Goal: Task Accomplishment & Management: Complete application form

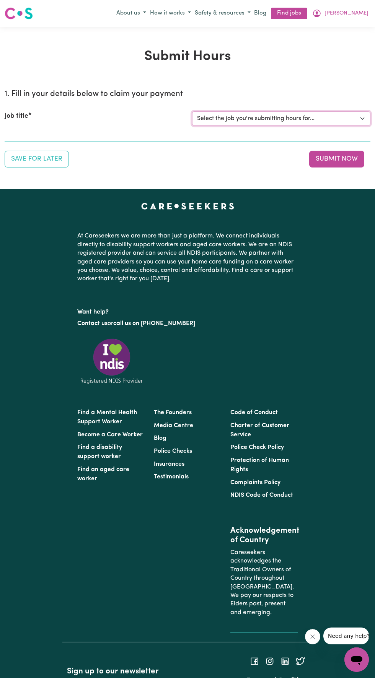
click at [286, 116] on select "Select the job you're submitting hours for... [[PERSON_NAME] Hands of Care] [DE…" at bounding box center [281, 118] width 178 height 15
select select "14425"
click at [192, 111] on select "Select the job you're submitting hours for... [[PERSON_NAME] Hands of Care] [DE…" at bounding box center [281, 118] width 178 height 15
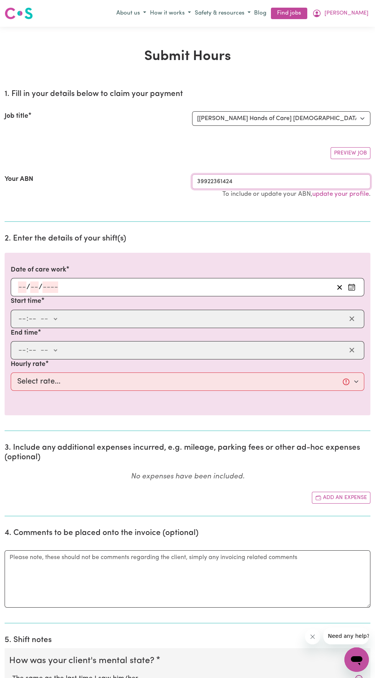
click at [283, 179] on input "39922361424" at bounding box center [281, 181] width 178 height 15
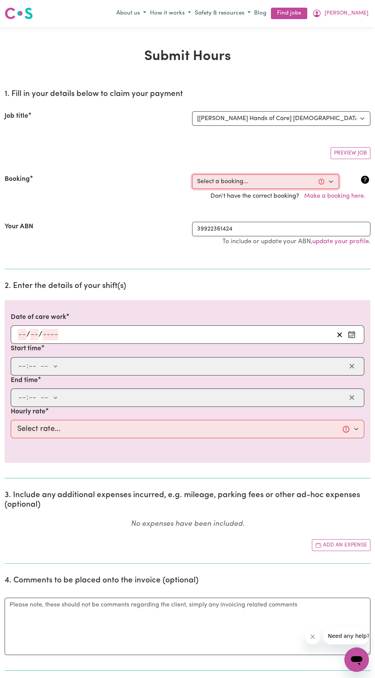
click at [260, 182] on select "Select a booking... [DATE] 10:00am to 02:00pm (ONE-OFF) [DATE] 10:00am to 02:00…" at bounding box center [265, 181] width 147 height 15
select select "360508"
click at [192, 174] on select "Select a booking... [DATE] 10:00am to 02:00pm (ONE-OFF) [DATE] 10:00am to 02:00…" at bounding box center [265, 181] width 147 height 15
type input "[DATE]"
type input "17"
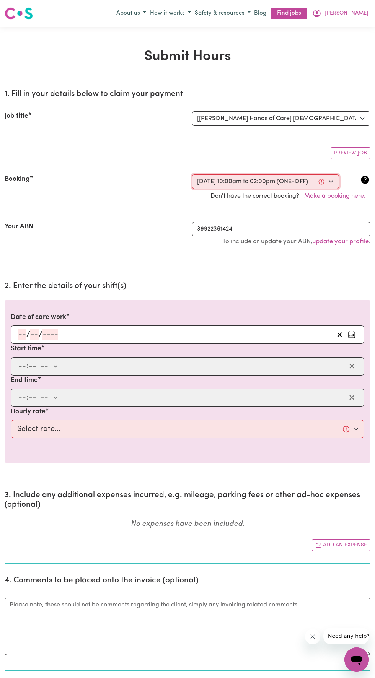
type input "9"
type input "2025"
type input "10:00"
type input "10"
type input "0"
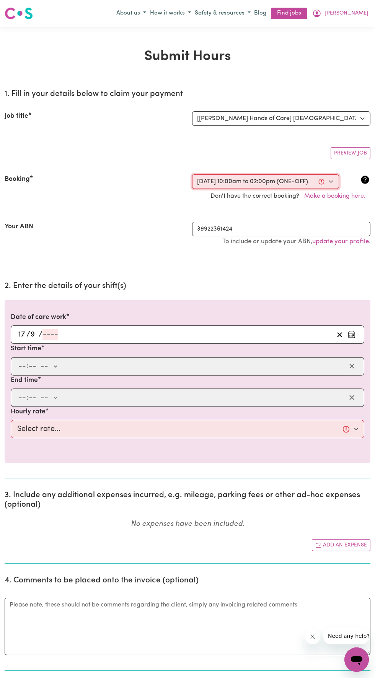
select select "am"
type input "14:00"
type input "2"
type input "0"
select select "pm"
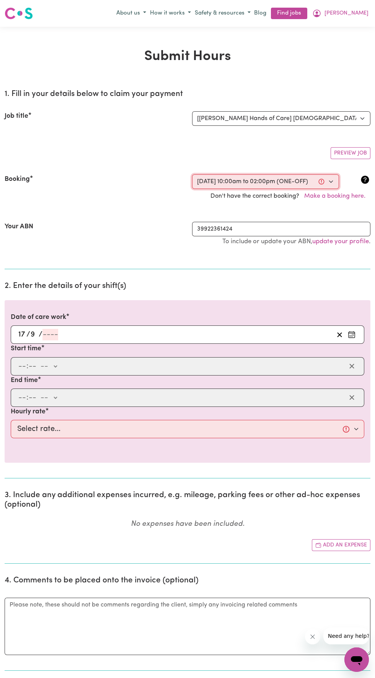
select select "42-Weekday"
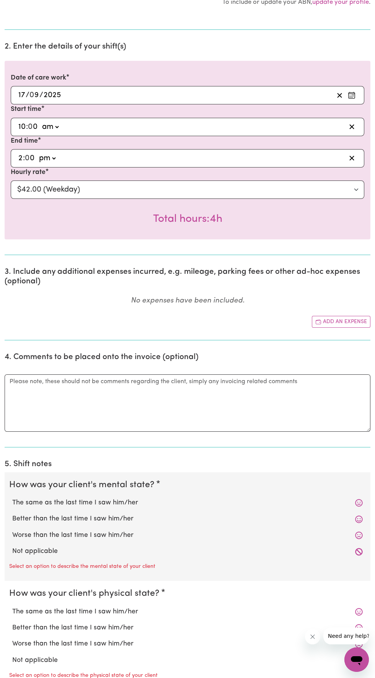
scroll to position [247, 0]
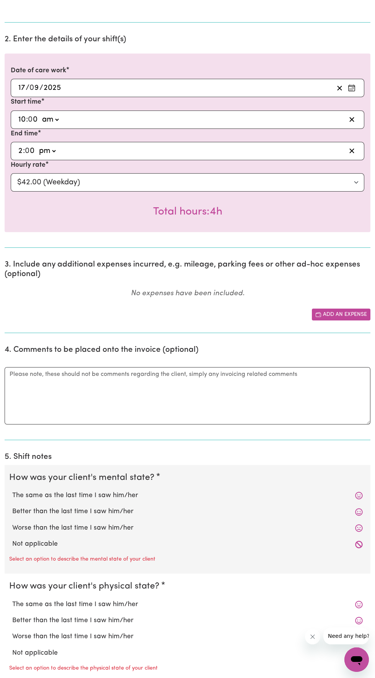
click at [347, 315] on button "Add an expense" at bounding box center [341, 315] width 59 height 12
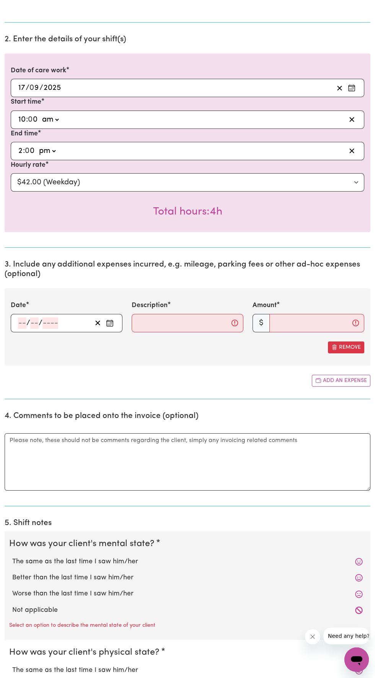
click at [110, 322] on icon "Enter the date of expense" at bounding box center [110, 323] width 8 height 8
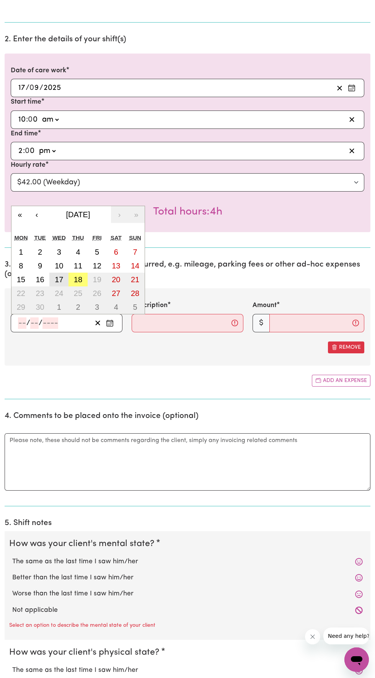
click at [55, 279] on abbr "17" at bounding box center [59, 279] width 8 height 8
type input "[DATE]"
type input "17"
type input "9"
type input "2025"
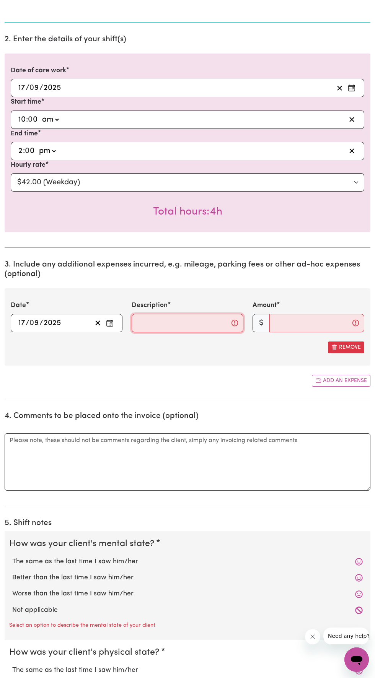
click at [185, 327] on input "Description" at bounding box center [188, 323] width 112 height 18
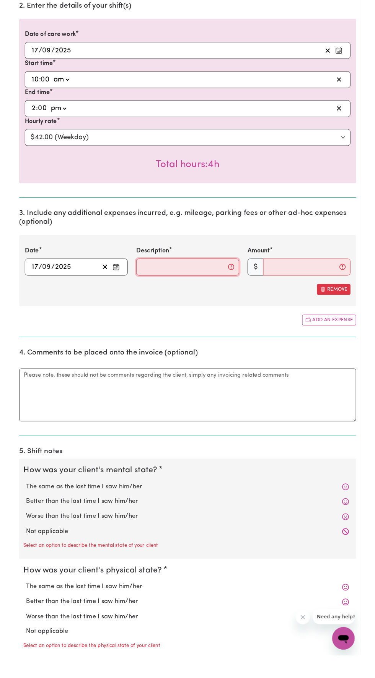
scroll to position [255, 0]
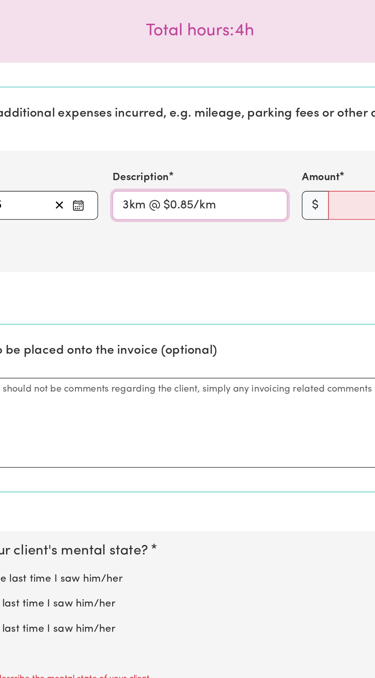
click at [140, 313] on input "3km @ $0.85/km" at bounding box center [188, 315] width 112 height 18
click at [140, 311] on input "3km @ $0.85/km" at bounding box center [188, 315] width 112 height 18
click at [144, 315] on input "3km @ $0.85/km" at bounding box center [188, 315] width 112 height 18
type input "39km @ $0.85/km"
click at [278, 314] on input "Amount" at bounding box center [316, 315] width 95 height 18
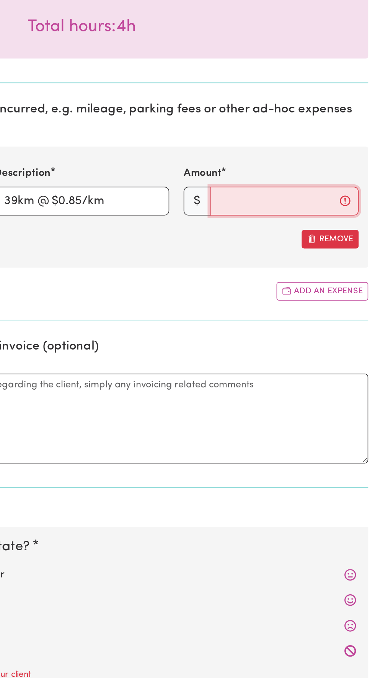
click at [295, 312] on input "Amount" at bounding box center [316, 315] width 95 height 18
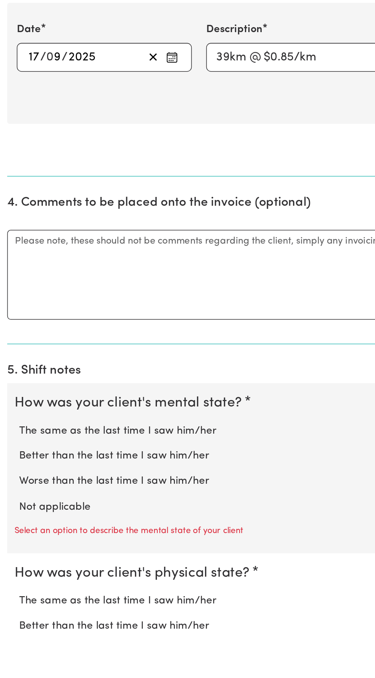
scroll to position [267, 0]
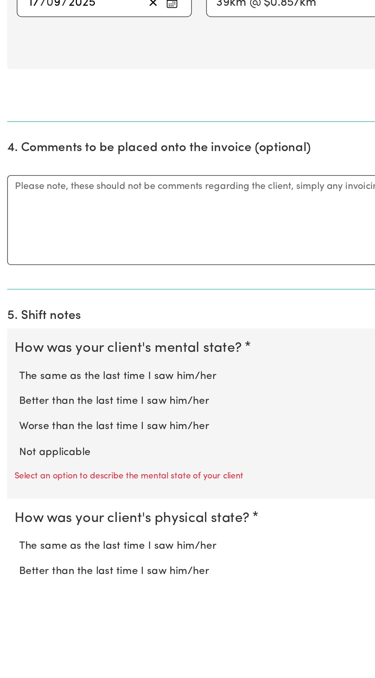
type input "33.15"
click at [116, 438] on textarea "Comments" at bounding box center [188, 441] width 366 height 57
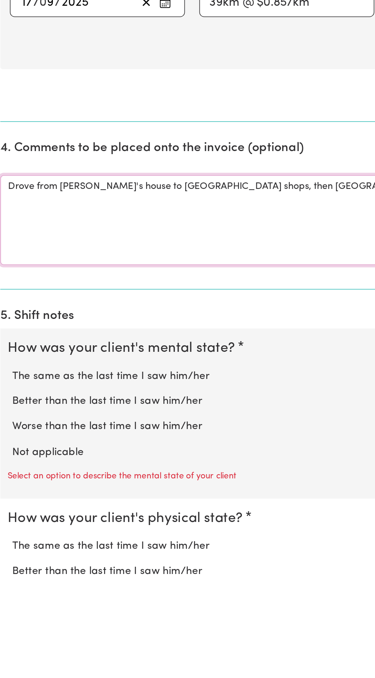
click at [198, 421] on textarea "Drove from [PERSON_NAME]'s house to [GEOGRAPHIC_DATA] shops, then [GEOGRAPHIC_D…" at bounding box center [188, 441] width 366 height 57
click at [220, 419] on textarea "Drove from [PERSON_NAME]'s house to [GEOGRAPHIC_DATA] shops, then [GEOGRAPHIC_D…" at bounding box center [188, 441] width 366 height 57
click at [179, 418] on textarea "Drove from [PERSON_NAME]'s house to [GEOGRAPHIC_DATA] shops, then [GEOGRAPHIC_D…" at bounding box center [188, 441] width 366 height 57
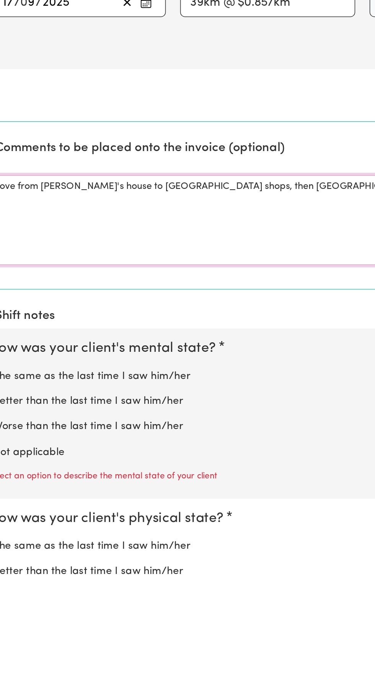
click at [177, 419] on textarea "Drove from [PERSON_NAME]'s house to [GEOGRAPHIC_DATA] shops, then [GEOGRAPHIC_D…" at bounding box center [188, 441] width 366 height 57
click at [241, 421] on textarea "Drove from [PERSON_NAME]'s house to [GEOGRAPHIC_DATA] shops, then [GEOGRAPHIC_D…" at bounding box center [188, 441] width 366 height 57
click at [242, 418] on textarea "Drove from [PERSON_NAME]'s house to [GEOGRAPHIC_DATA] shops, then [GEOGRAPHIC_D…" at bounding box center [188, 441] width 366 height 57
click at [245, 418] on textarea "Drove from [PERSON_NAME]'s house to [GEOGRAPHIC_DATA] shops, then [GEOGRAPHIC_D…" at bounding box center [188, 441] width 366 height 57
click at [233, 422] on textarea "Drove from [PERSON_NAME]'s house to [GEOGRAPHIC_DATA] shops, then [GEOGRAPHIC_D…" at bounding box center [188, 441] width 366 height 57
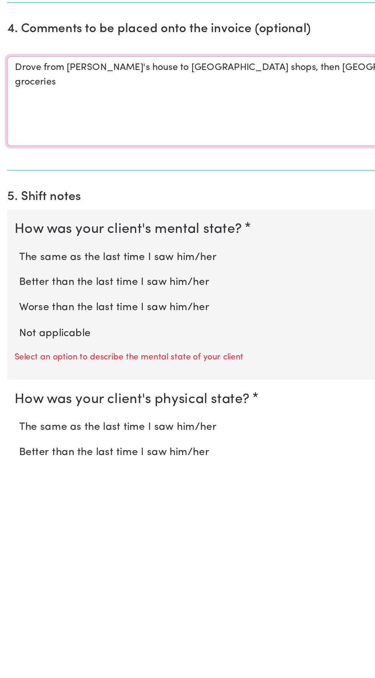
type textarea "Drove from [PERSON_NAME]'s house to [GEOGRAPHIC_DATA] shops, then [GEOGRAPHIC_D…"
click at [123, 541] on label "The same as the last time I saw him/her" at bounding box center [187, 542] width 350 height 10
click at [12, 537] on input "The same as the last time I saw him/her" at bounding box center [12, 537] width 0 height 0
radio input "true"
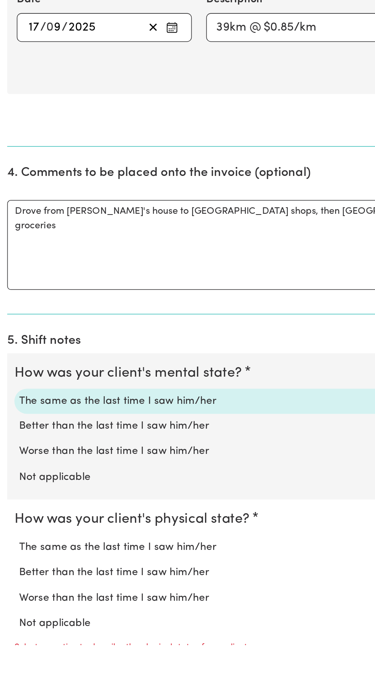
scroll to position [287, 0]
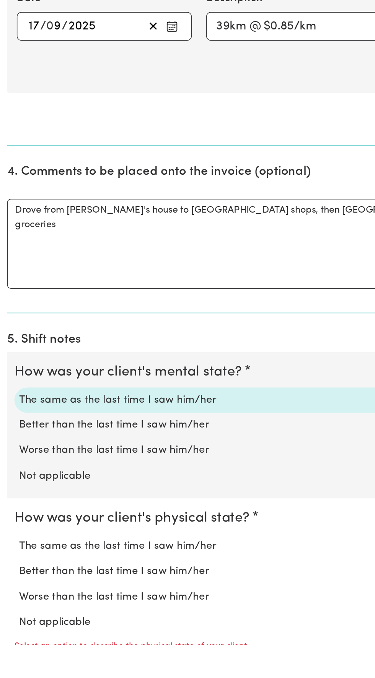
click at [129, 617] on label "The same as the last time I saw him/her" at bounding box center [187, 615] width 350 height 10
click at [12, 610] on input "The same as the last time I saw him/her" at bounding box center [12, 610] width 0 height 0
radio input "true"
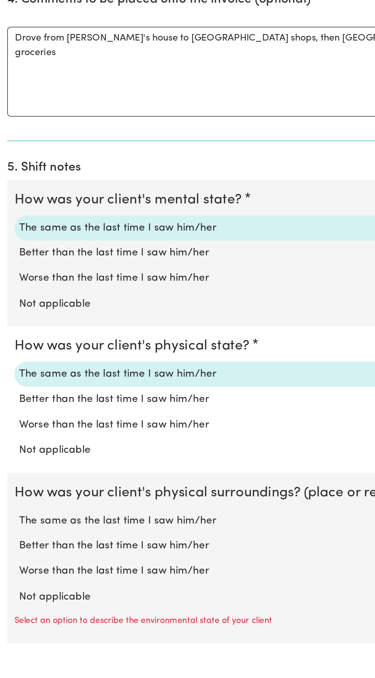
scroll to position [397, 0]
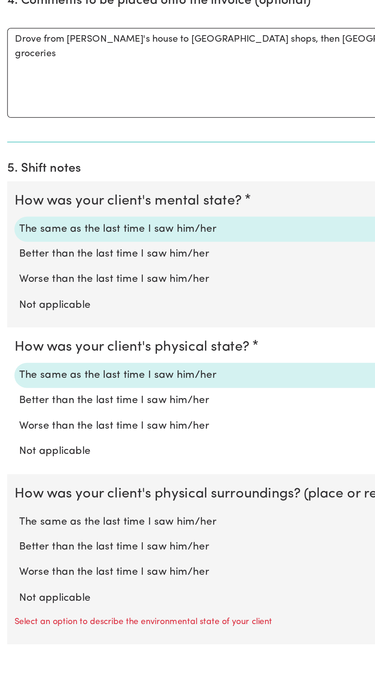
click at [125, 600] on label "The same as the last time I saw him/her" at bounding box center [187, 599] width 350 height 10
click at [12, 594] on input "The same as the last time I saw him/her" at bounding box center [12, 593] width 0 height 0
radio input "true"
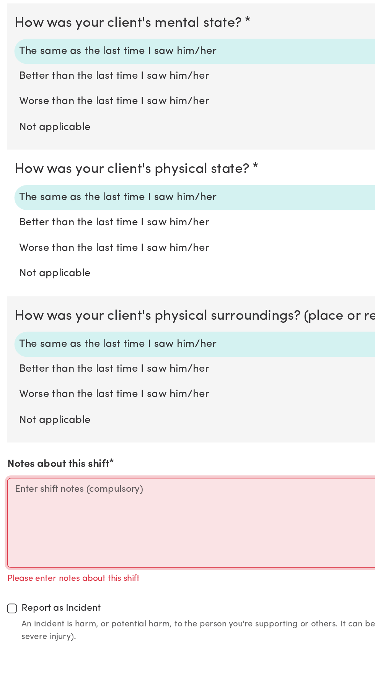
click at [141, 581] on textarea "Notes about this shift" at bounding box center [188, 599] width 366 height 57
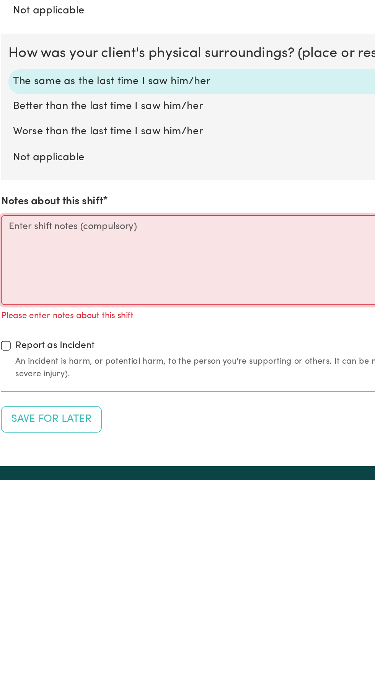
scroll to position [572, 0]
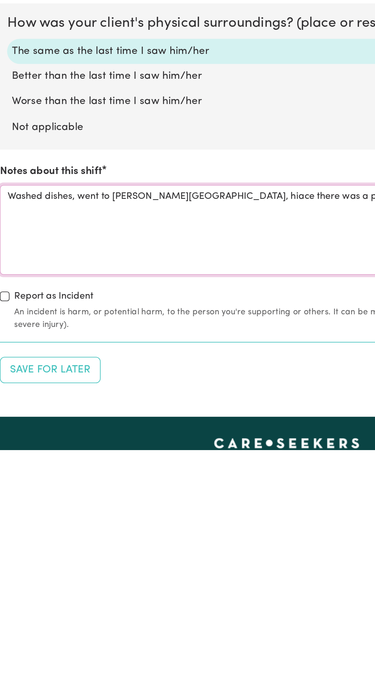
click at [138, 517] on textarea "Washed dishes, went to [PERSON_NAME][GEOGRAPHIC_DATA], hiace there was a power …" at bounding box center [188, 537] width 366 height 57
click at [148, 513] on textarea "Washed dishes, went to [PERSON_NAME][GEOGRAPHIC_DATA], hiace there was a power …" at bounding box center [188, 537] width 366 height 57
click at [127, 514] on textarea "Washed dishes, went to [PERSON_NAME][GEOGRAPHIC_DATA], hiace there was a power …" at bounding box center [188, 537] width 366 height 57
click at [145, 514] on textarea "Washed dishes, went to [PERSON_NAME][GEOGRAPHIC_DATA], hiace there was a power …" at bounding box center [188, 537] width 366 height 57
click at [185, 520] on textarea "Washed dishes, went to [PERSON_NAME][GEOGRAPHIC_DATA], however there was a powe…" at bounding box center [188, 537] width 366 height 57
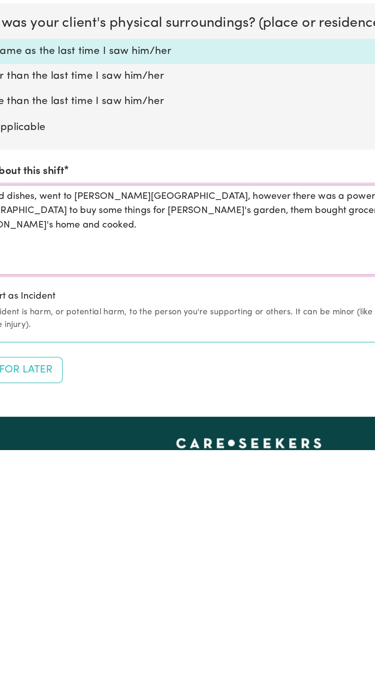
click at [184, 524] on textarea "Washed dishes, went to [PERSON_NAME][GEOGRAPHIC_DATA], however there was a powe…" at bounding box center [188, 537] width 366 height 57
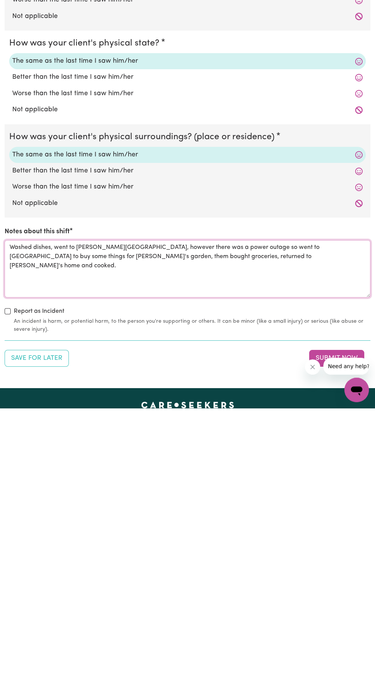
scroll to position [571, 0]
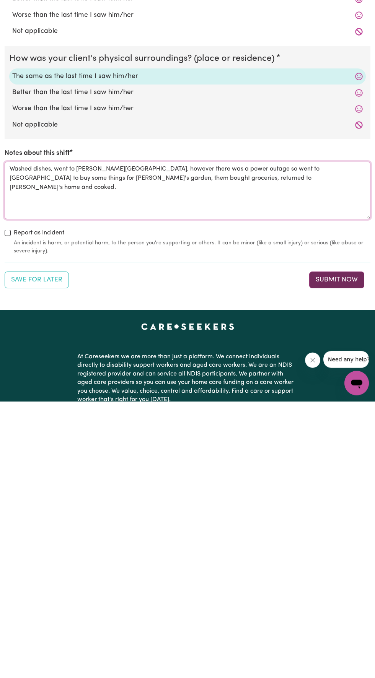
type textarea "Washed dishes, went to [PERSON_NAME][GEOGRAPHIC_DATA], however there was a powe…"
click at [334, 556] on button "Submit Now" at bounding box center [336, 556] width 55 height 17
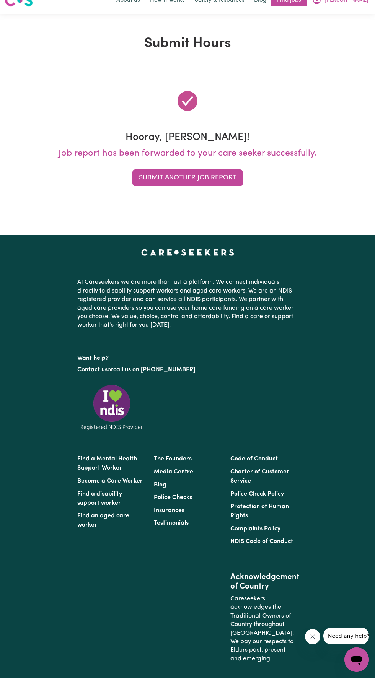
scroll to position [0, 0]
